Goal: Browse casually

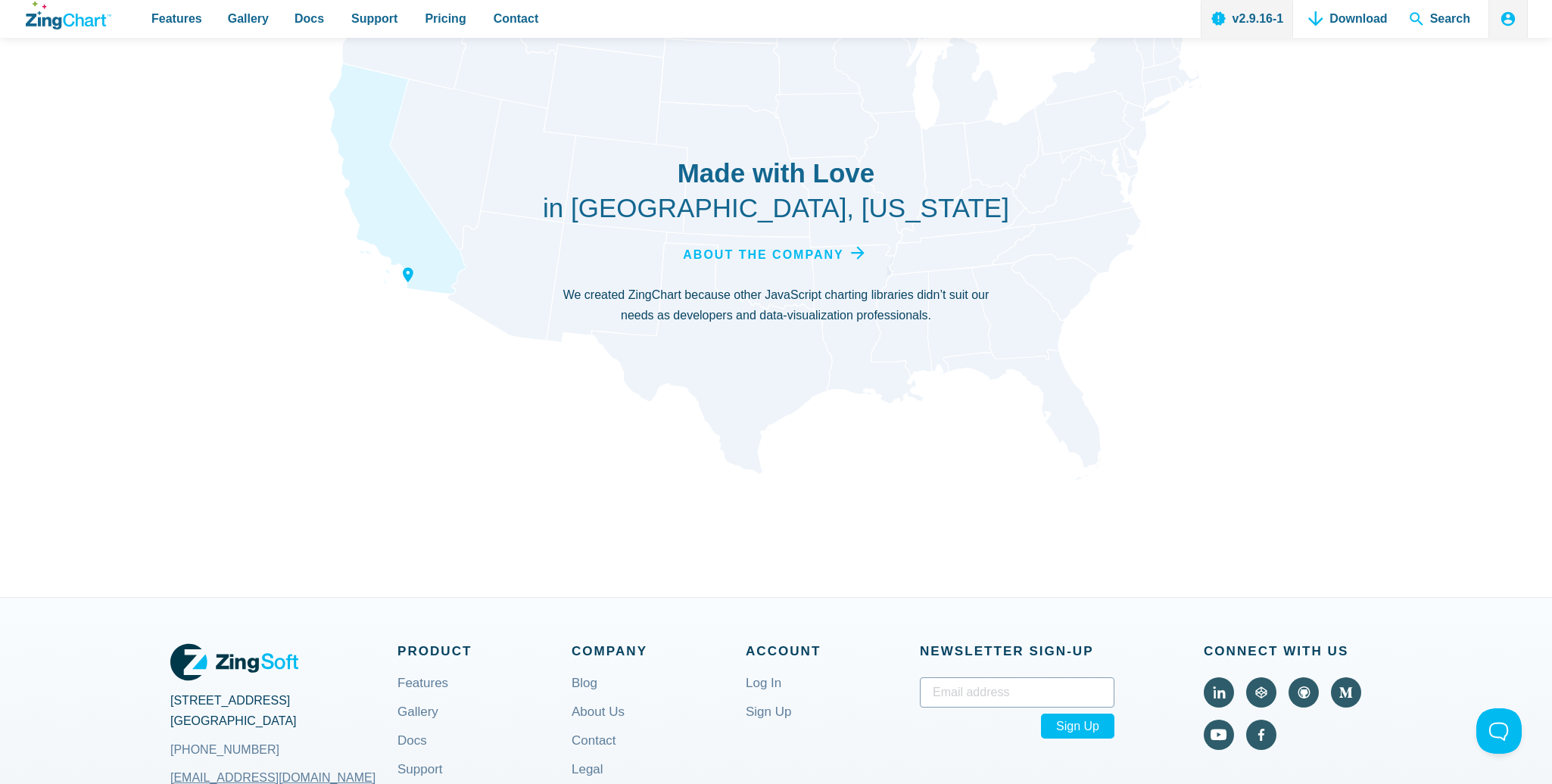
scroll to position [5449, 0]
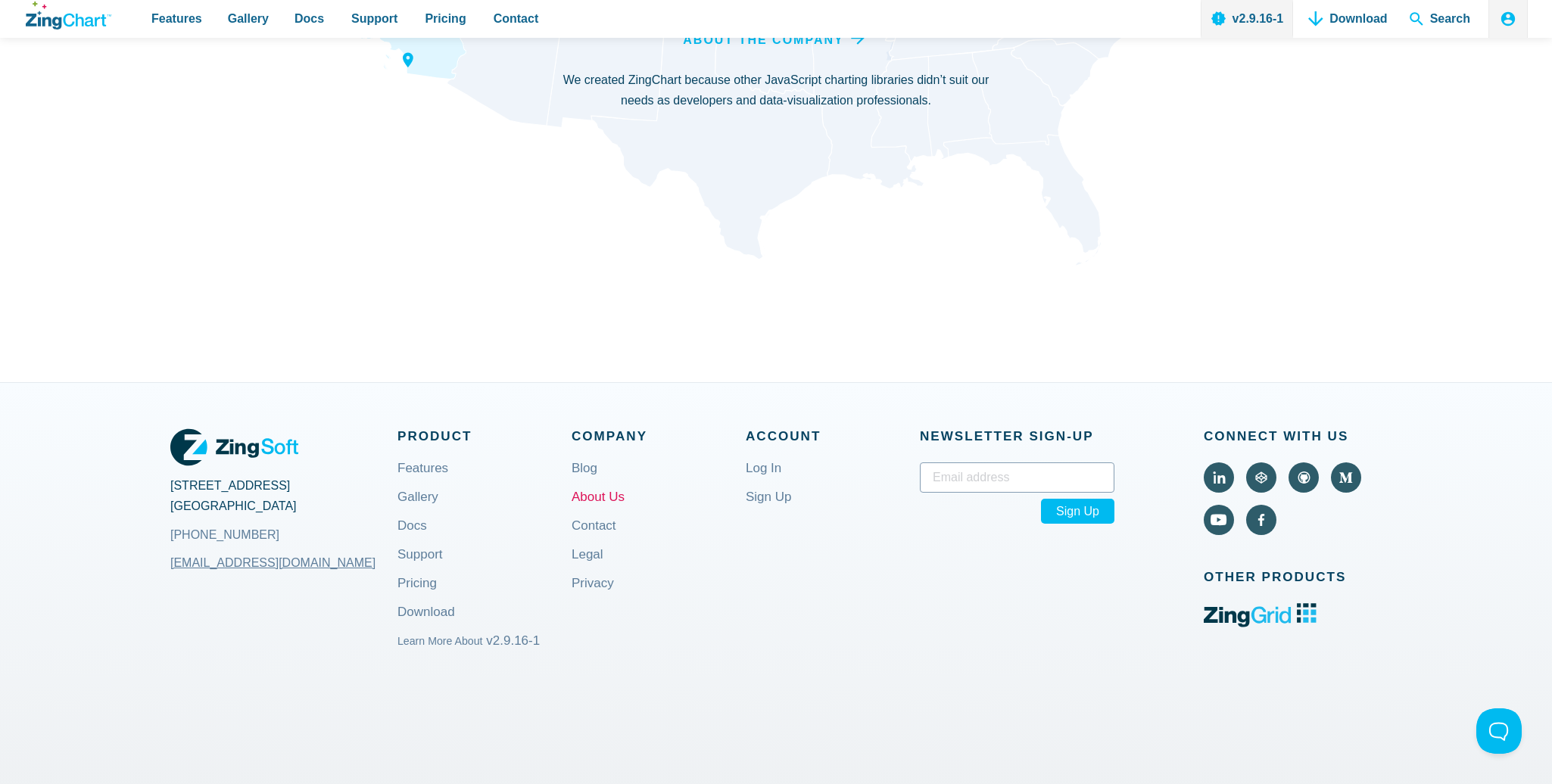
click at [593, 491] on link "About Us" at bounding box center [598, 509] width 53 height 36
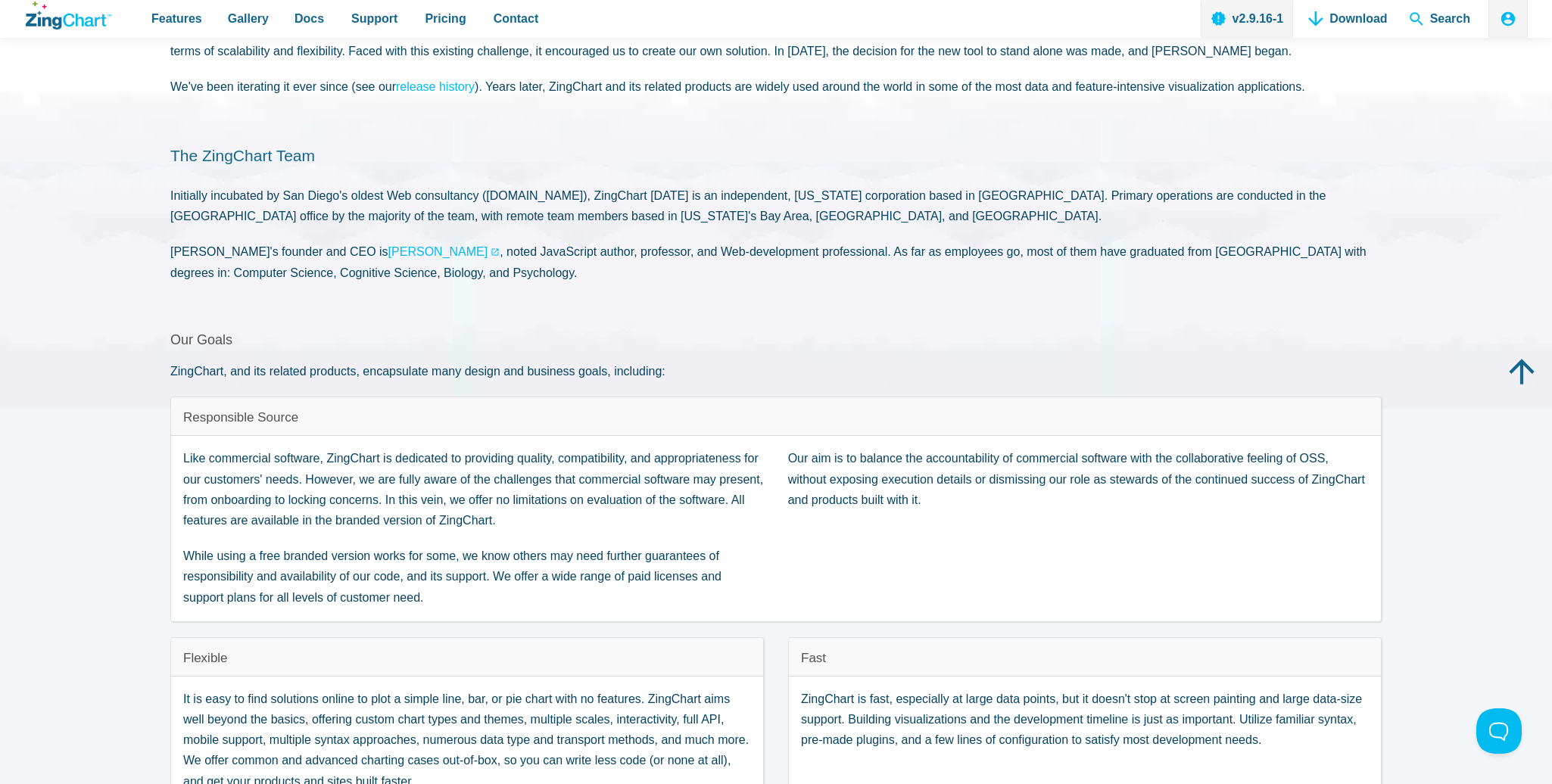
scroll to position [151, 0]
click at [388, 261] on link "Thomas Powell" at bounding box center [444, 253] width 112 height 20
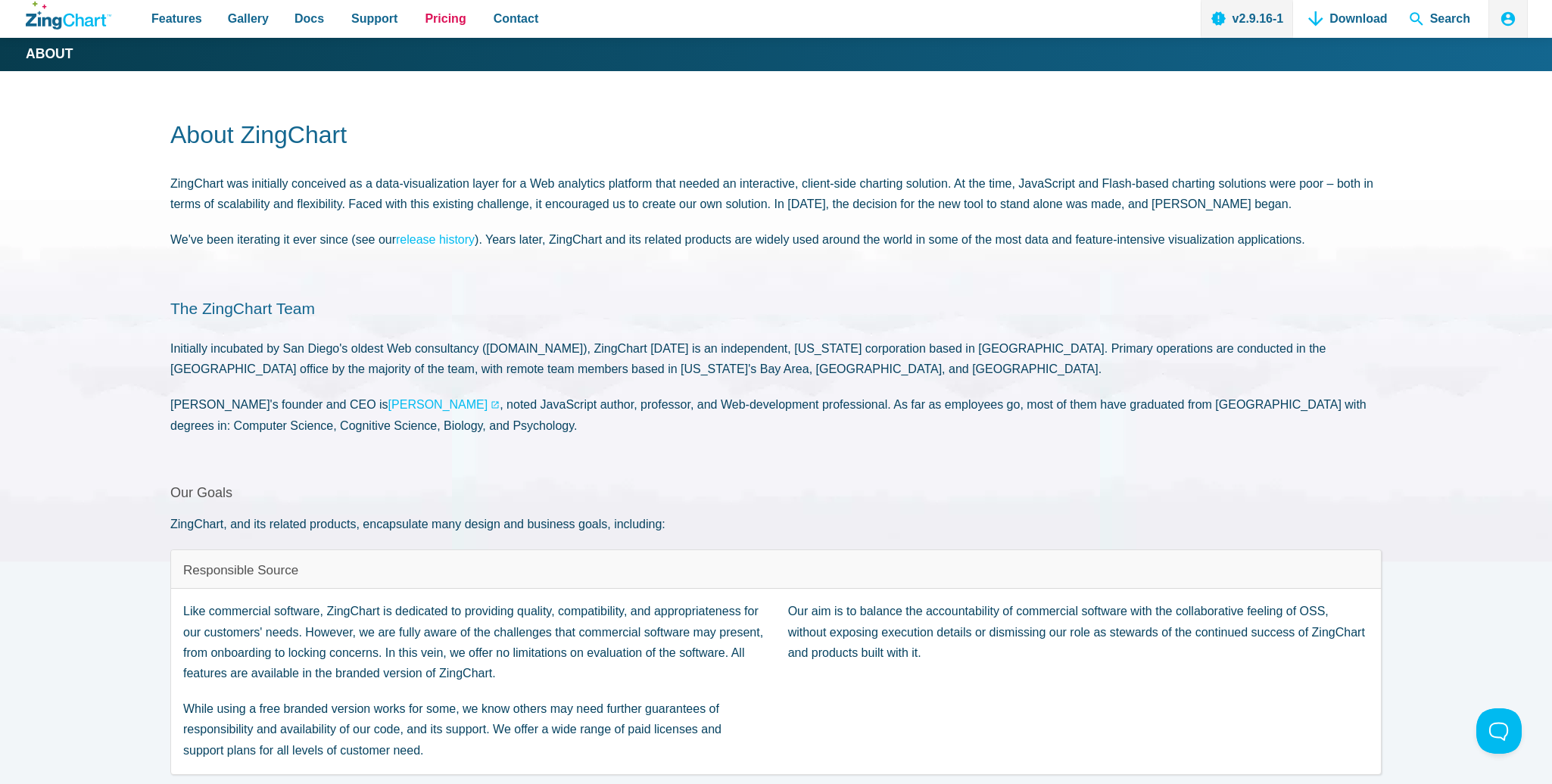
click at [436, 22] on span "Pricing" at bounding box center [445, 18] width 41 height 20
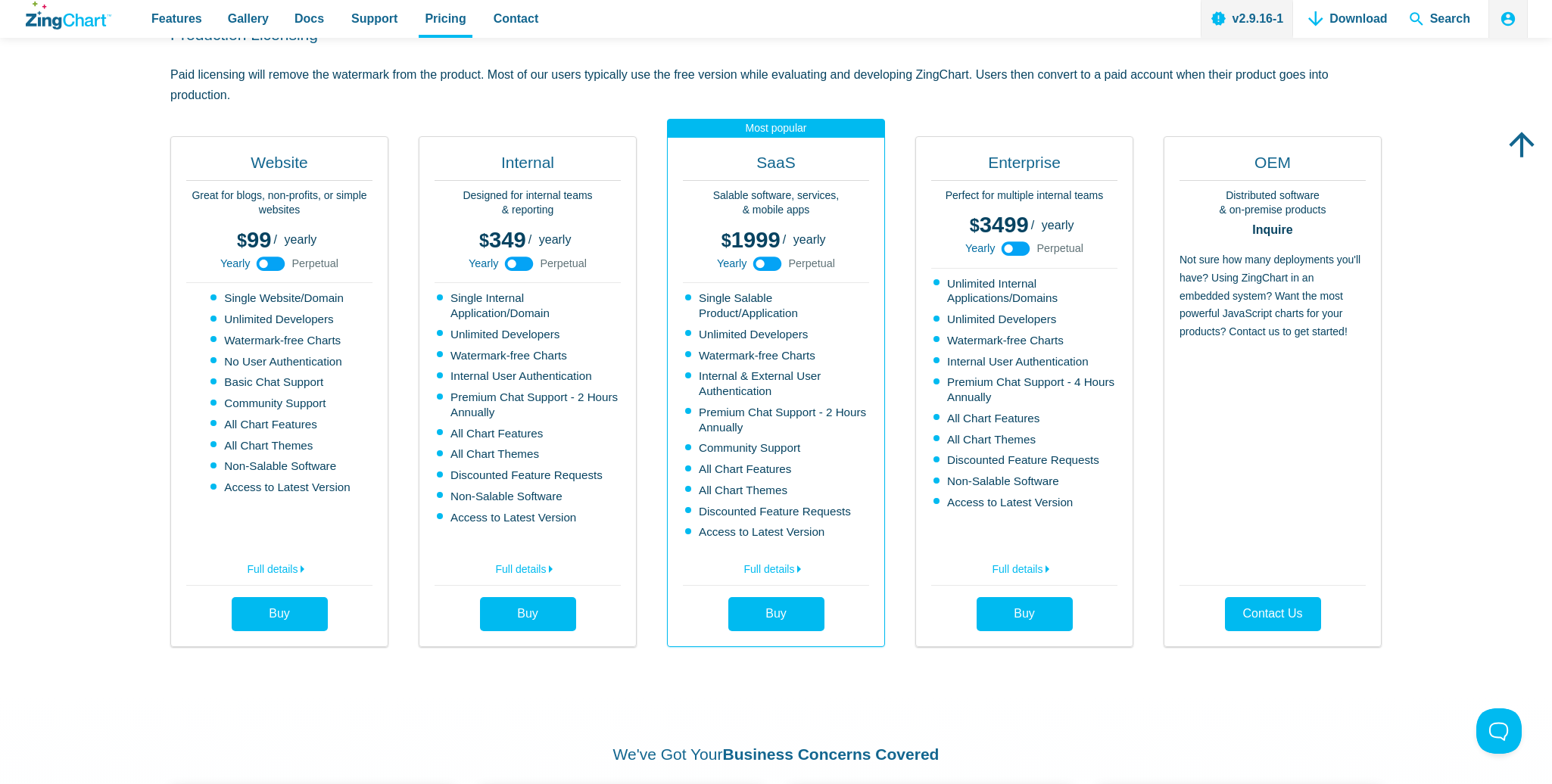
scroll to position [378, 0]
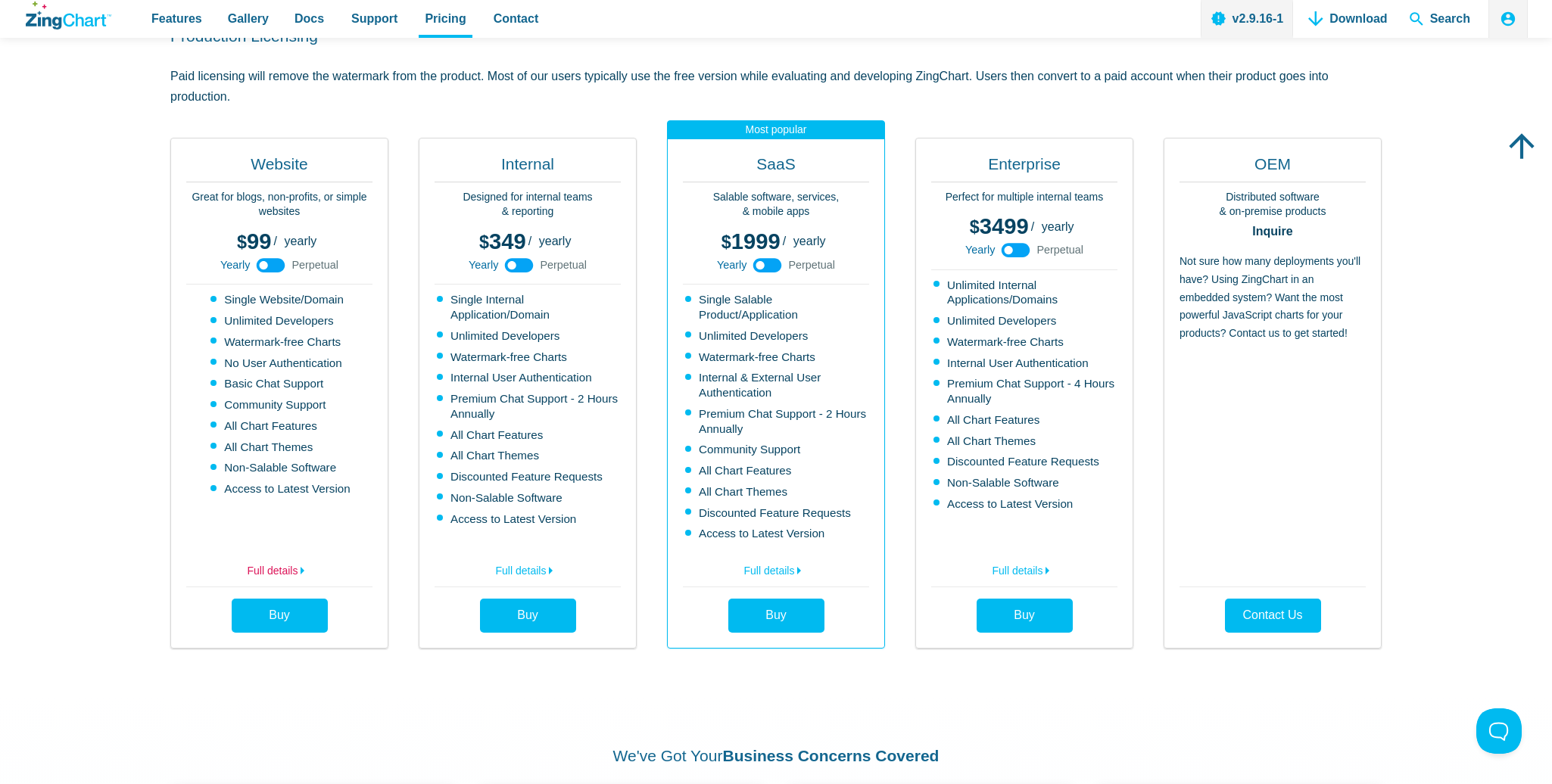
click at [276, 567] on link "Full details" at bounding box center [279, 568] width 186 height 24
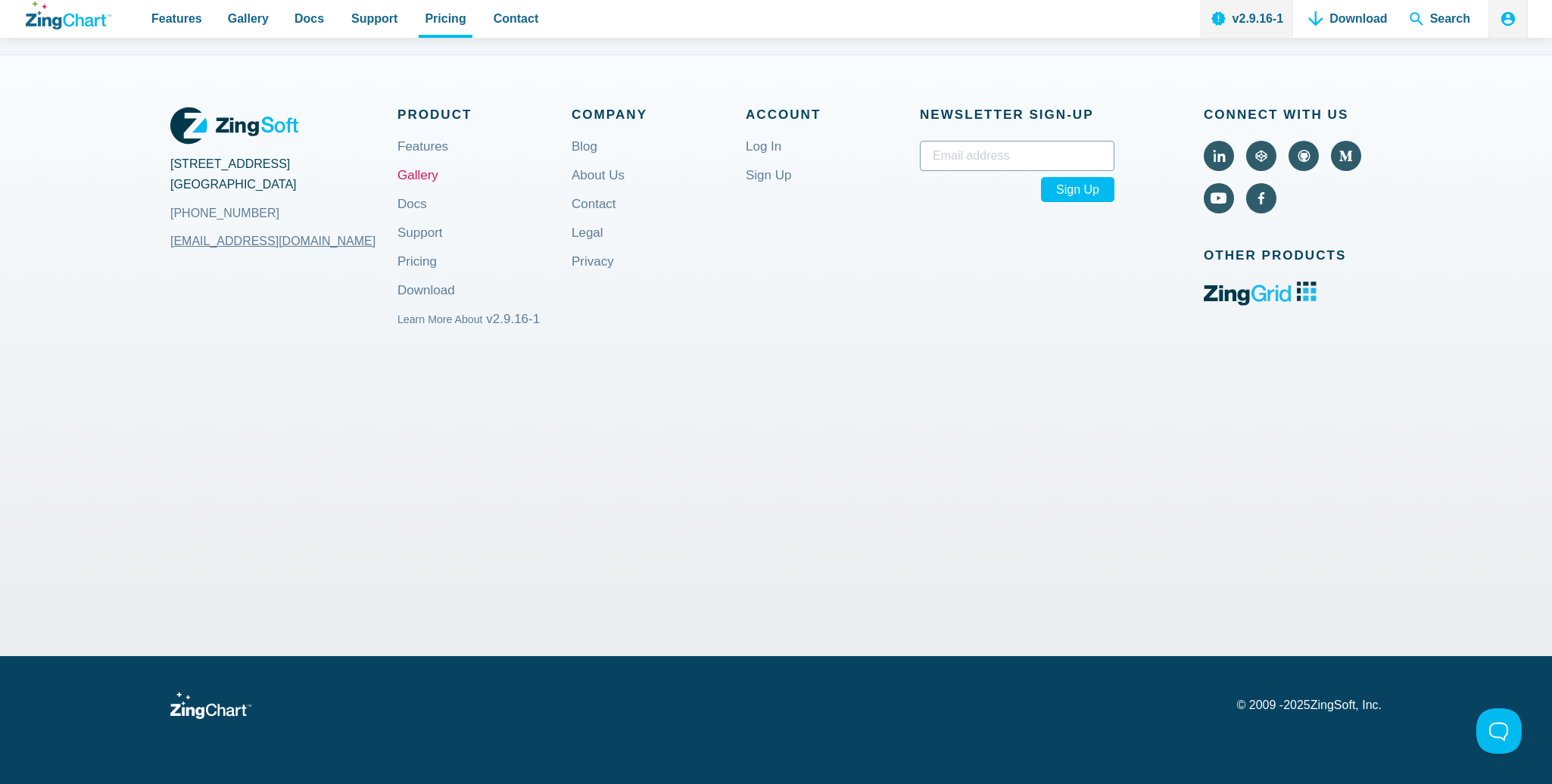
click at [421, 179] on link "Gallery" at bounding box center [418, 188] width 41 height 36
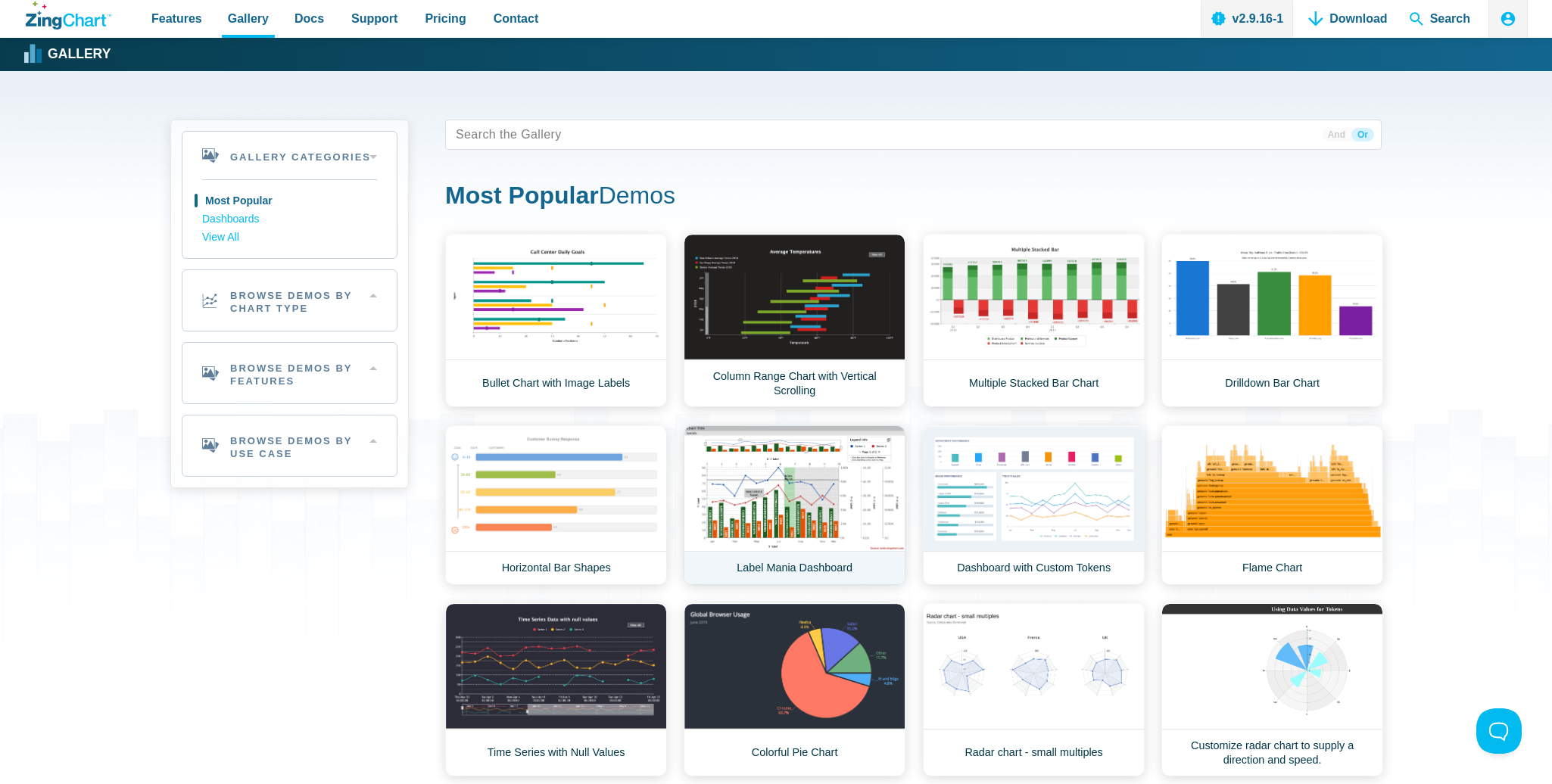
click at [764, 493] on link "Label Mania Dashboard" at bounding box center [795, 505] width 222 height 160
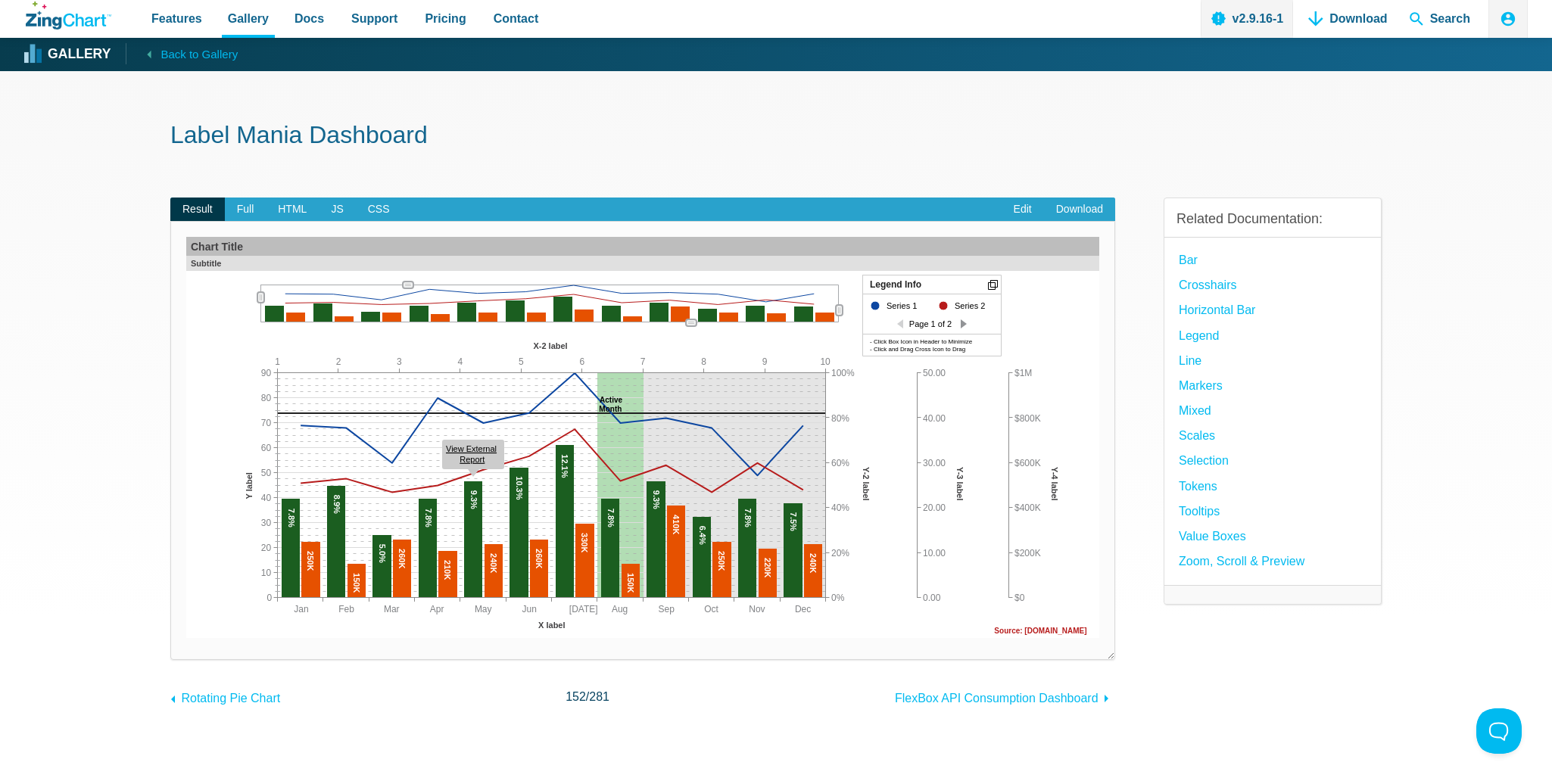
drag, startPoint x: 408, startPoint y: 280, endPoint x: 437, endPoint y: 200, distance: 85.1
click at [437, 200] on section "Result Full HTML JS CSS Edit Download Powered by ZingChart Chart Title Subtitle…" at bounding box center [643, 428] width 945 height 463
drag, startPoint x: 690, startPoint y: 322, endPoint x: 649, endPoint y: 327, distance: 41.3
click at [649, 327] on div "Chart Title Subtitle Source: [DOMAIN_NAME] Active Month Jan Dec Feb Mar Apr May…" at bounding box center [643, 437] width 914 height 401
drag, startPoint x: 690, startPoint y: 322, endPoint x: 726, endPoint y: 345, distance: 42.7
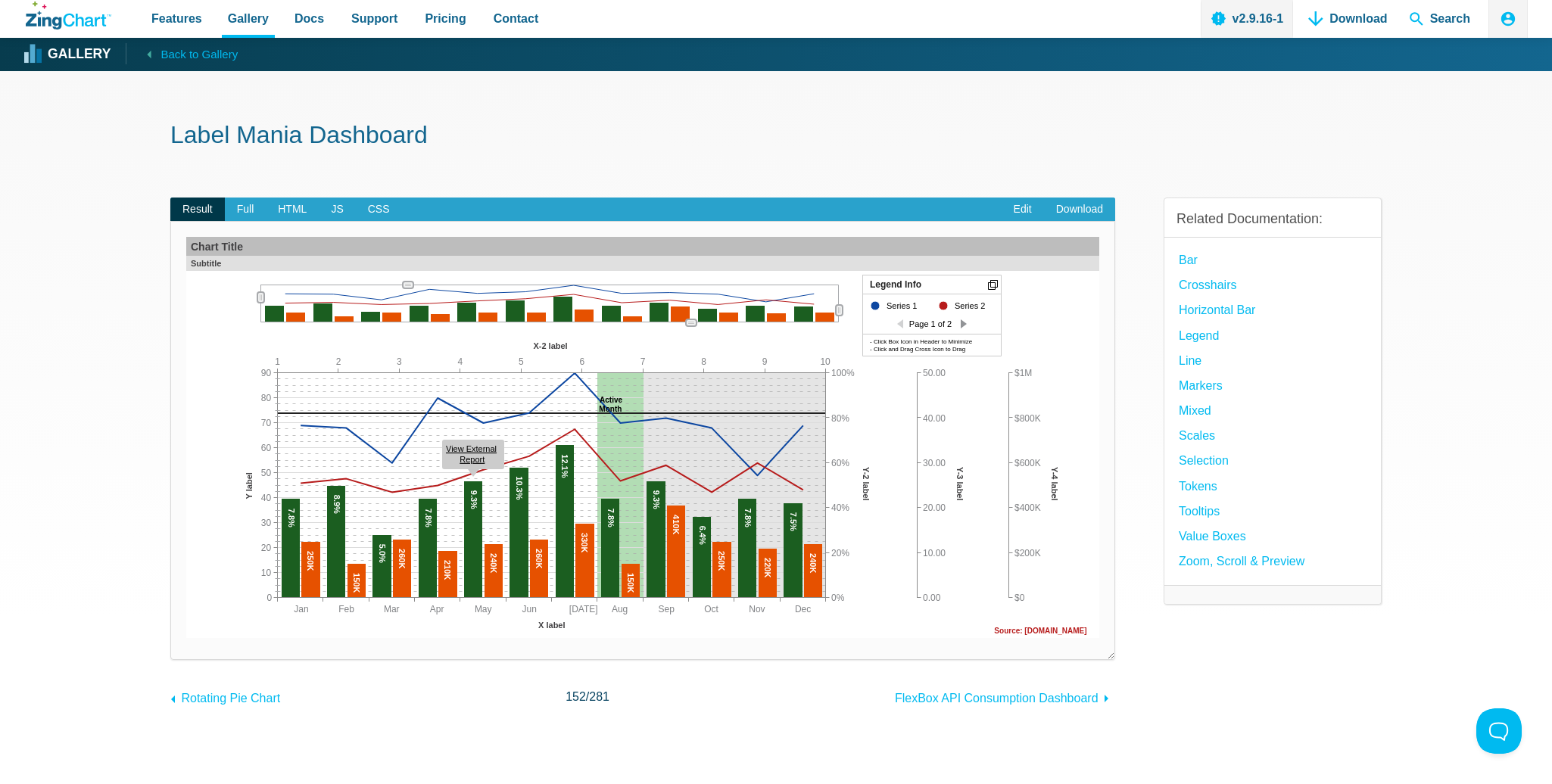
click at [726, 345] on div "Chart Title Subtitle Source: [DOMAIN_NAME] Active Month Jan Dec Feb Mar Apr May…" at bounding box center [643, 437] width 914 height 401
drag, startPoint x: 840, startPoint y: 308, endPoint x: 839, endPoint y: 333, distance: 25.0
click at [839, 333] on div "Chart Title Subtitle Source: [DOMAIN_NAME] Active Month Jan Dec Feb Mar Apr May…" at bounding box center [643, 437] width 914 height 401
drag, startPoint x: 839, startPoint y: 308, endPoint x: 842, endPoint y: 292, distance: 16.3
click at [842, 292] on div "Chart Title Subtitle Source: [DOMAIN_NAME] Active Month Jan Dec Feb Mar Apr May…" at bounding box center [643, 437] width 914 height 401
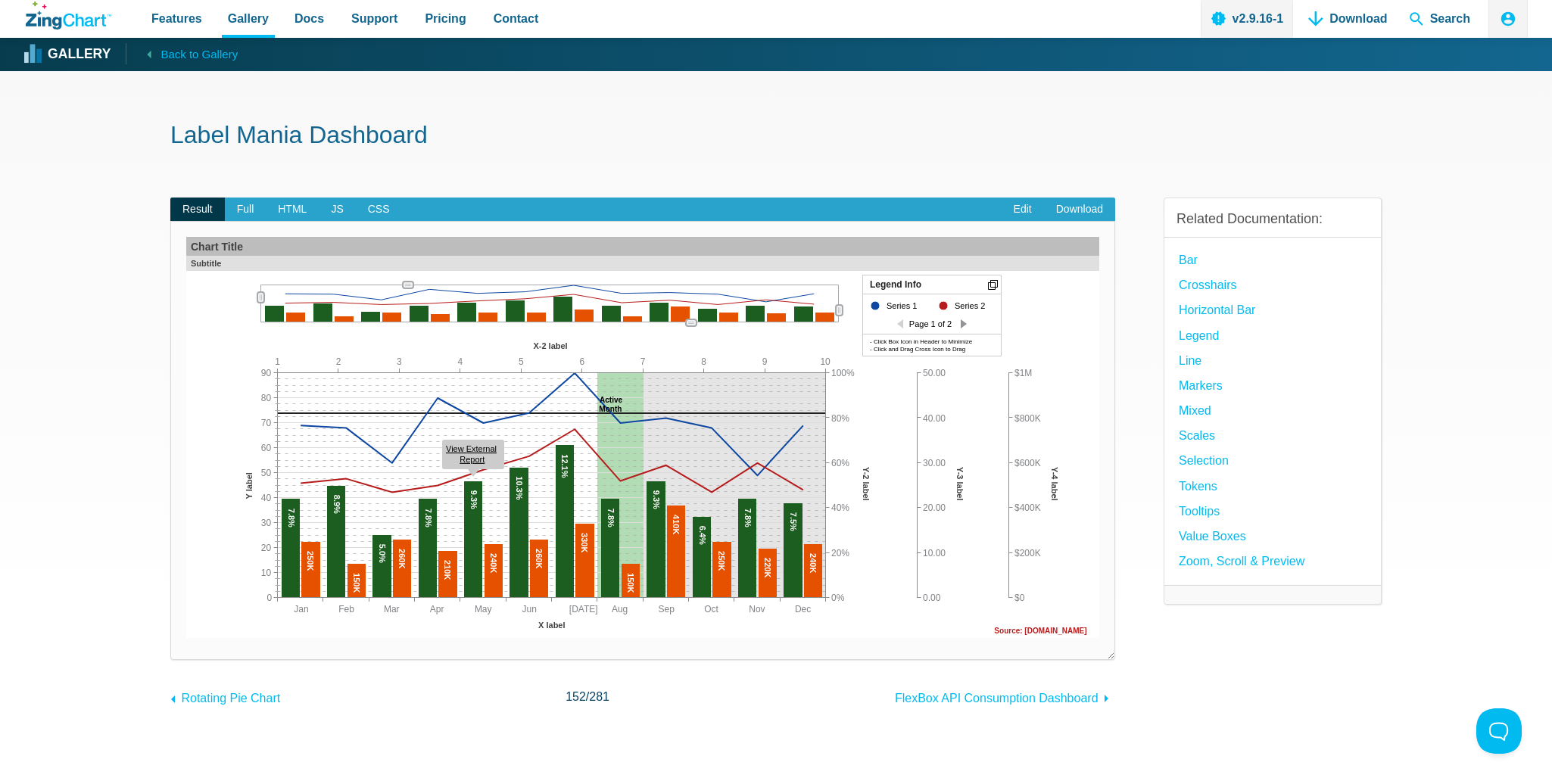
drag, startPoint x: 261, startPoint y: 295, endPoint x: 257, endPoint y: 307, distance: 12.6
click at [259, 317] on div "Chart Title Subtitle Source: [DOMAIN_NAME] Active Month Jan Dec Feb Mar Apr May…" at bounding box center [643, 437] width 914 height 401
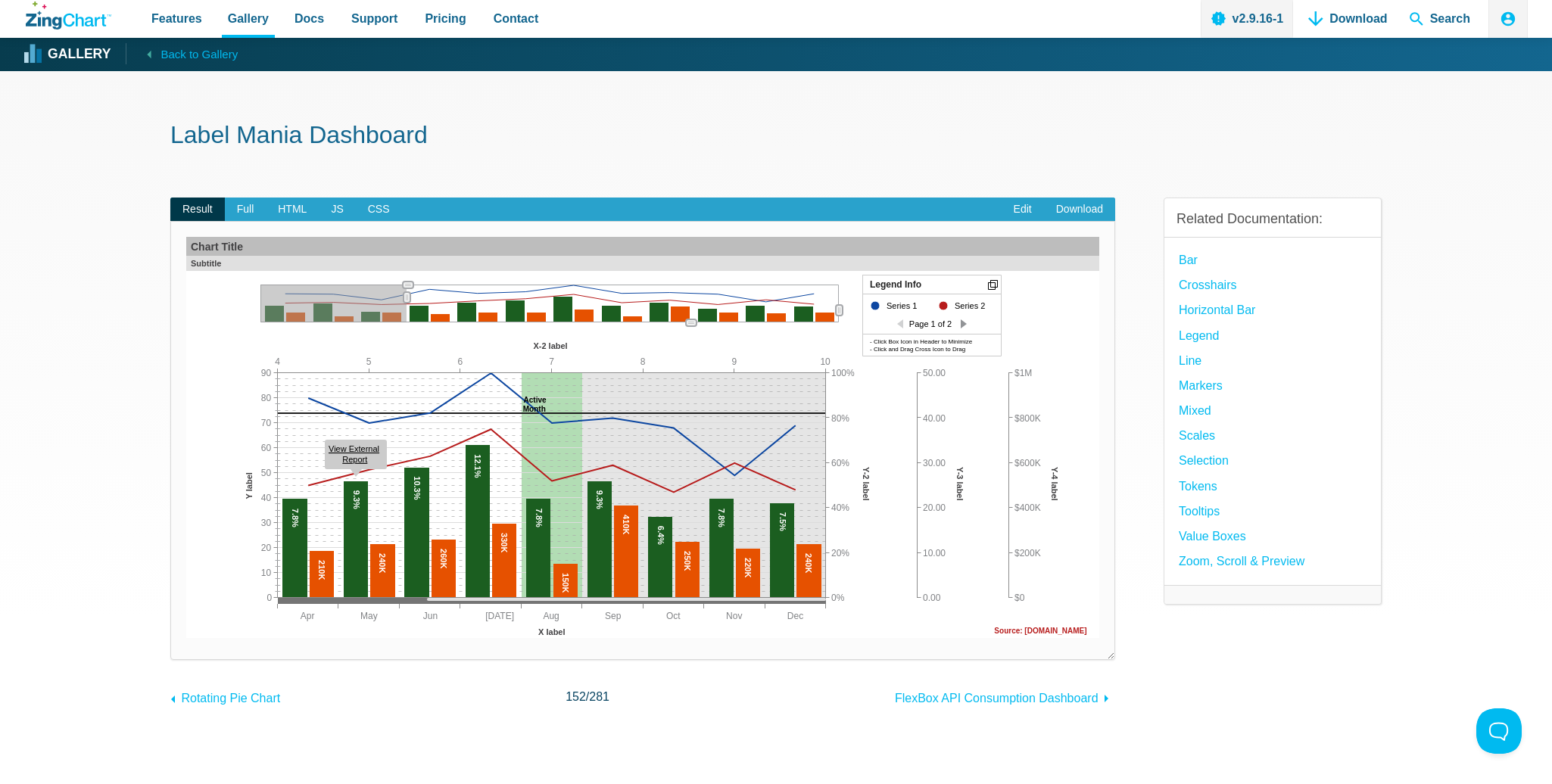
drag, startPoint x: 260, startPoint y: 294, endPoint x: 407, endPoint y: 305, distance: 147.4
click at [407, 305] on div "App Content" at bounding box center [407, 297] width 23 height 27
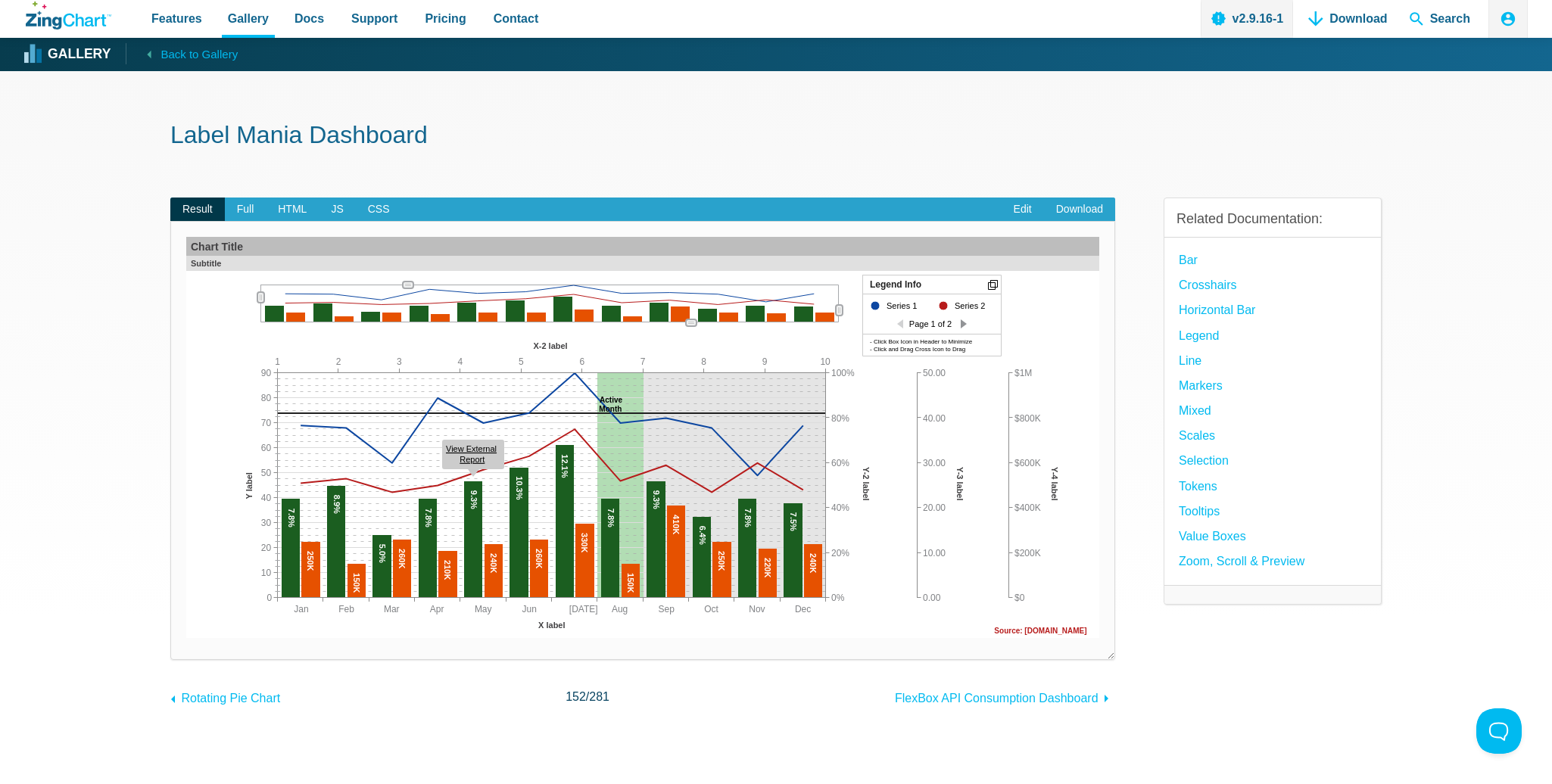
drag, startPoint x: 407, startPoint y: 305, endPoint x: 166, endPoint y: 314, distance: 241.2
click at [166, 314] on section "Label Mania Dashboard Result Full HTML JS CSS Edit Download Powered by ZingChar…" at bounding box center [776, 460] width 1552 height 778
click at [243, 211] on span "Full" at bounding box center [245, 209] width 41 height 24
